Goal: Task Accomplishment & Management: Use online tool/utility

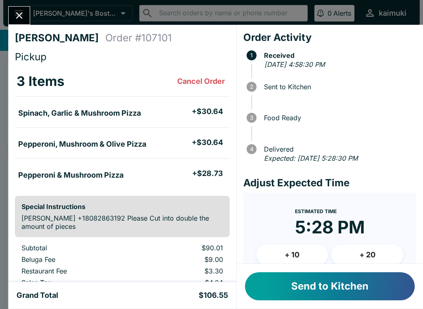
click at [300, 254] on button "+ 10" at bounding box center [292, 254] width 72 height 21
click at [322, 285] on button "Send to Kitchen" at bounding box center [330, 286] width 170 height 28
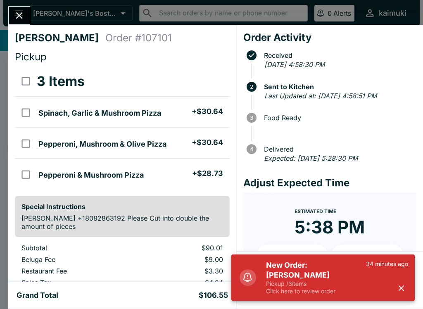
click at [338, 281] on p "Pickup / 3 items" at bounding box center [316, 283] width 100 height 7
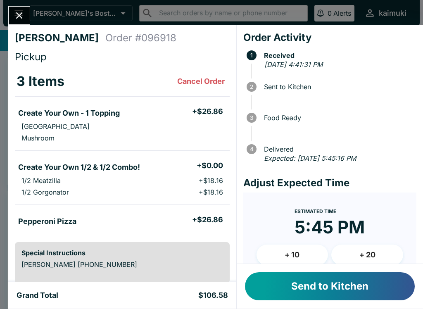
click at [306, 250] on button "+ 10" at bounding box center [292, 254] width 72 height 21
click at [326, 286] on button "Send to Kitchen" at bounding box center [330, 286] width 170 height 28
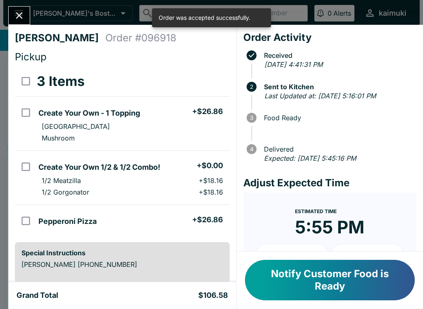
click at [24, 3] on div "[PERSON_NAME] Order # 096918 Pickup 3 Items Create Your Own - 1 Topping + $26.8…" at bounding box center [211, 154] width 423 height 309
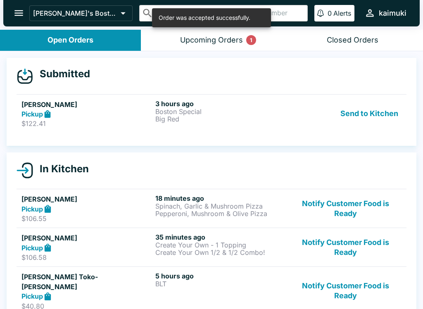
click at [24, 19] on button "open drawer" at bounding box center [18, 12] width 21 height 21
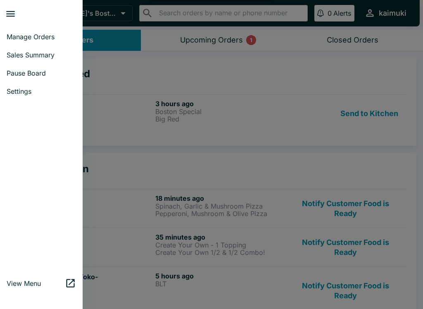
click at [273, 121] on div at bounding box center [211, 154] width 423 height 309
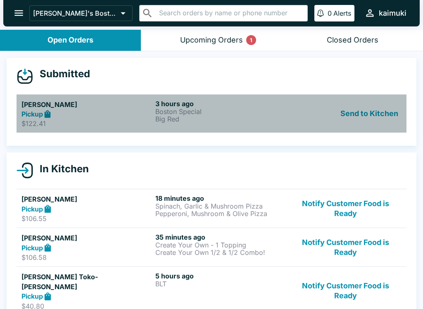
click at [310, 118] on div "Send to Kitchen" at bounding box center [345, 113] width 112 height 28
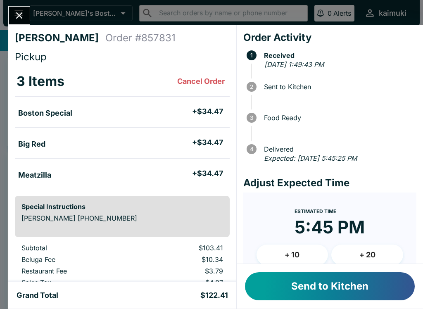
click at [278, 251] on button "+ 10" at bounding box center [292, 254] width 72 height 21
click at [334, 284] on button "Send to Kitchen" at bounding box center [330, 286] width 170 height 28
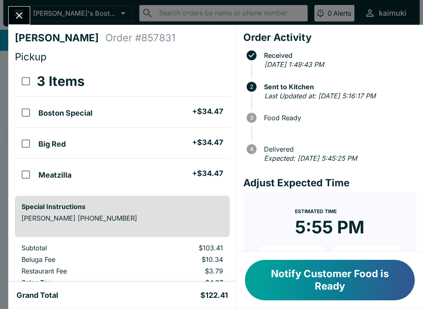
click at [15, 18] on icon "Close" at bounding box center [19, 15] width 11 height 11
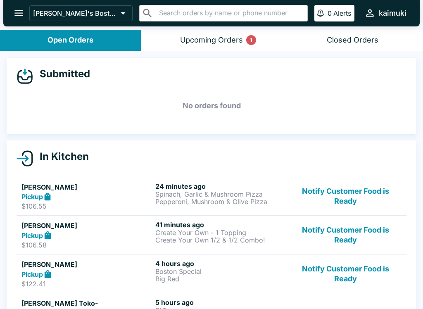
click at [234, 215] on link "[PERSON_NAME] Pickup $106.58 41 minutes ago Create Your Own - 1 Topping Create …" at bounding box center [212, 234] width 390 height 39
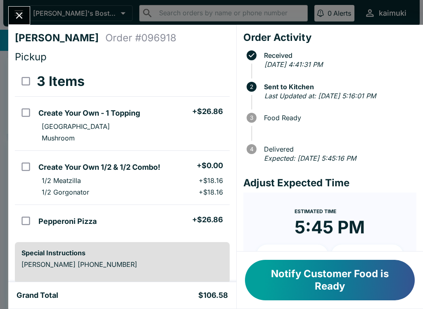
click at [20, 10] on icon "Close" at bounding box center [19, 15] width 11 height 11
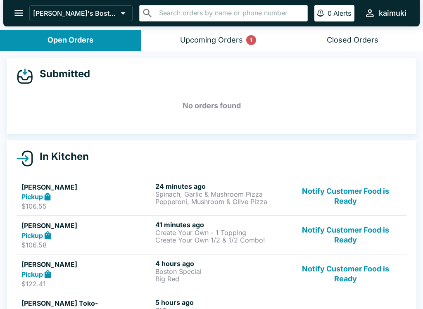
click at [156, 187] on h6 "24 minutes ago" at bounding box center [220, 186] width 130 height 8
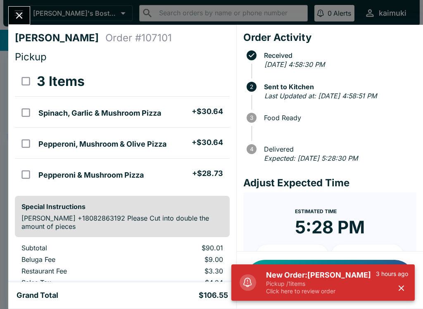
click at [17, 7] on button "Close" at bounding box center [19, 16] width 21 height 18
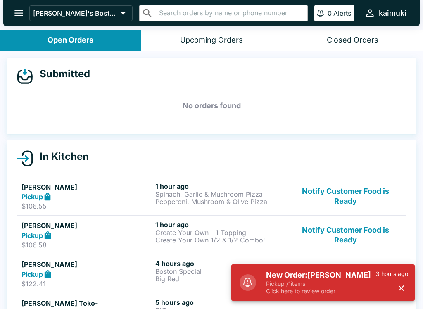
click at [271, 276] on h5 "New Order: [PERSON_NAME]" at bounding box center [321, 275] width 110 height 10
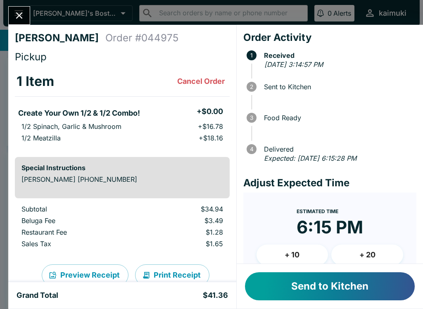
click at [322, 294] on button "Send to Kitchen" at bounding box center [330, 286] width 170 height 28
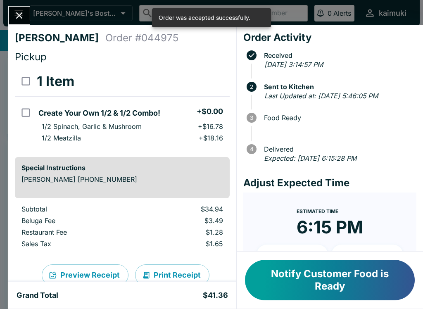
click at [22, 24] on button "Close" at bounding box center [19, 16] width 21 height 18
